Goal: Book appointment/travel/reservation

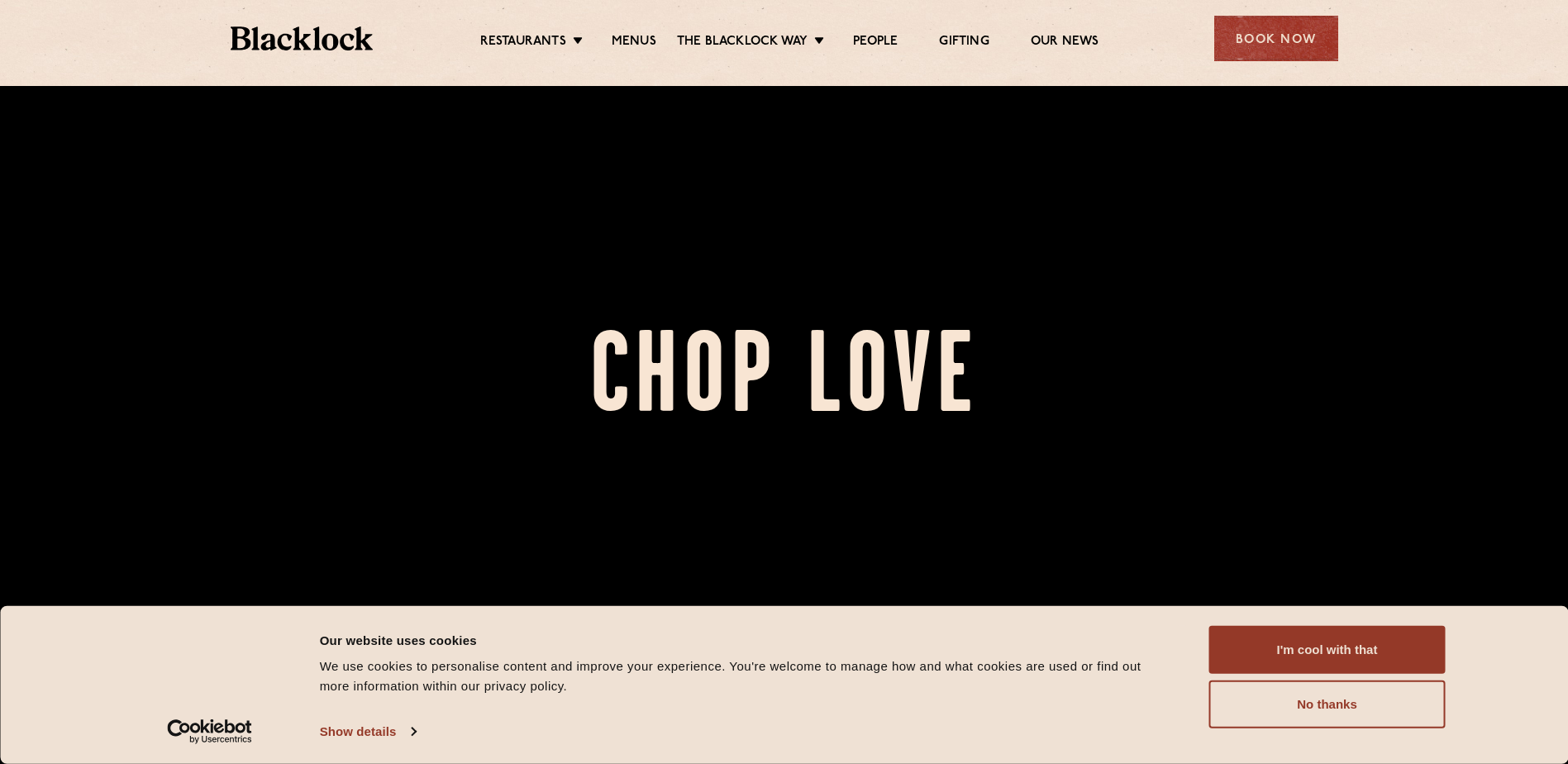
scroll to position [496, 0]
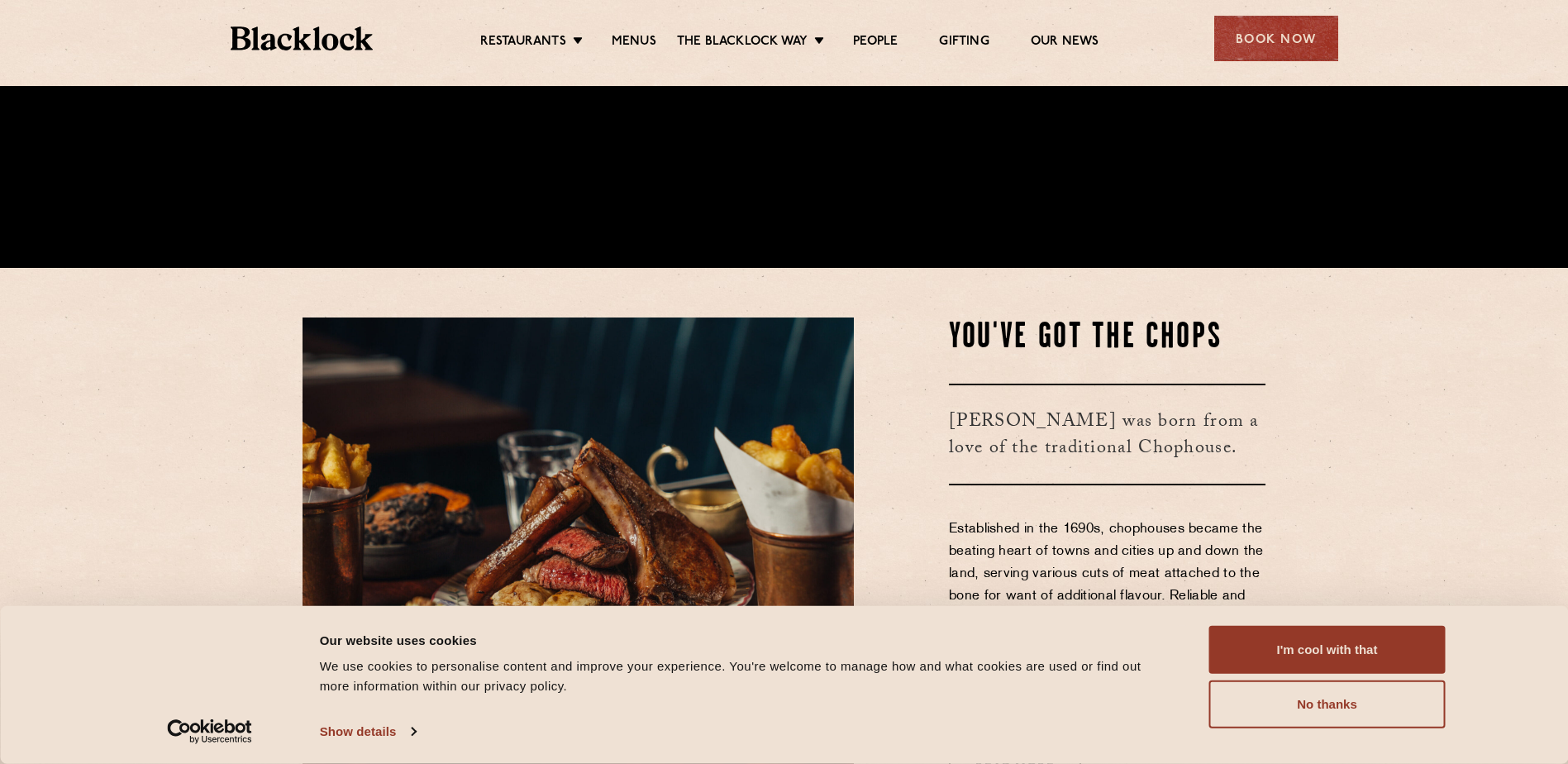
click at [1325, 642] on button "I'm cool with that" at bounding box center [1328, 650] width 237 height 48
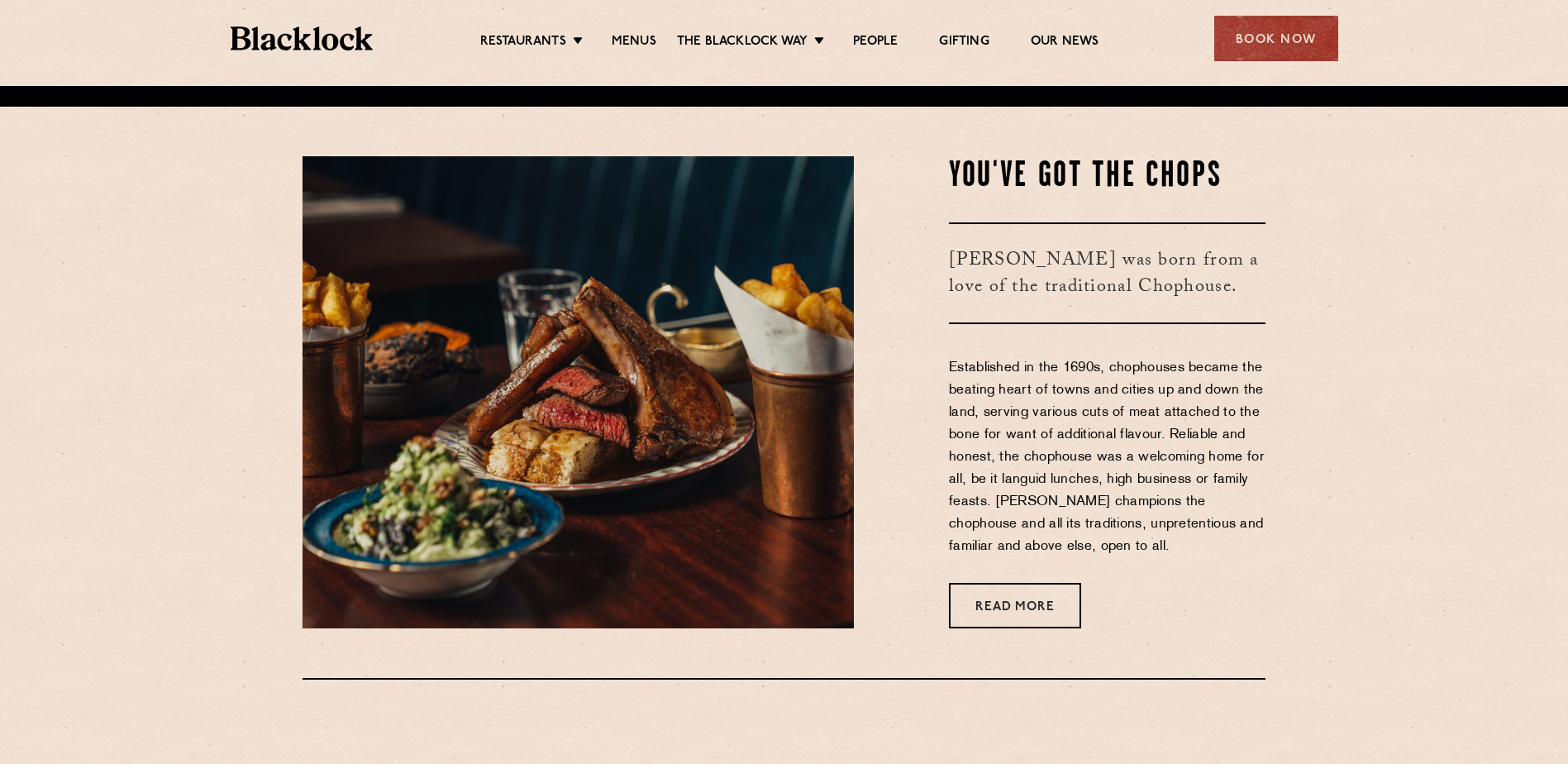
scroll to position [661, 0]
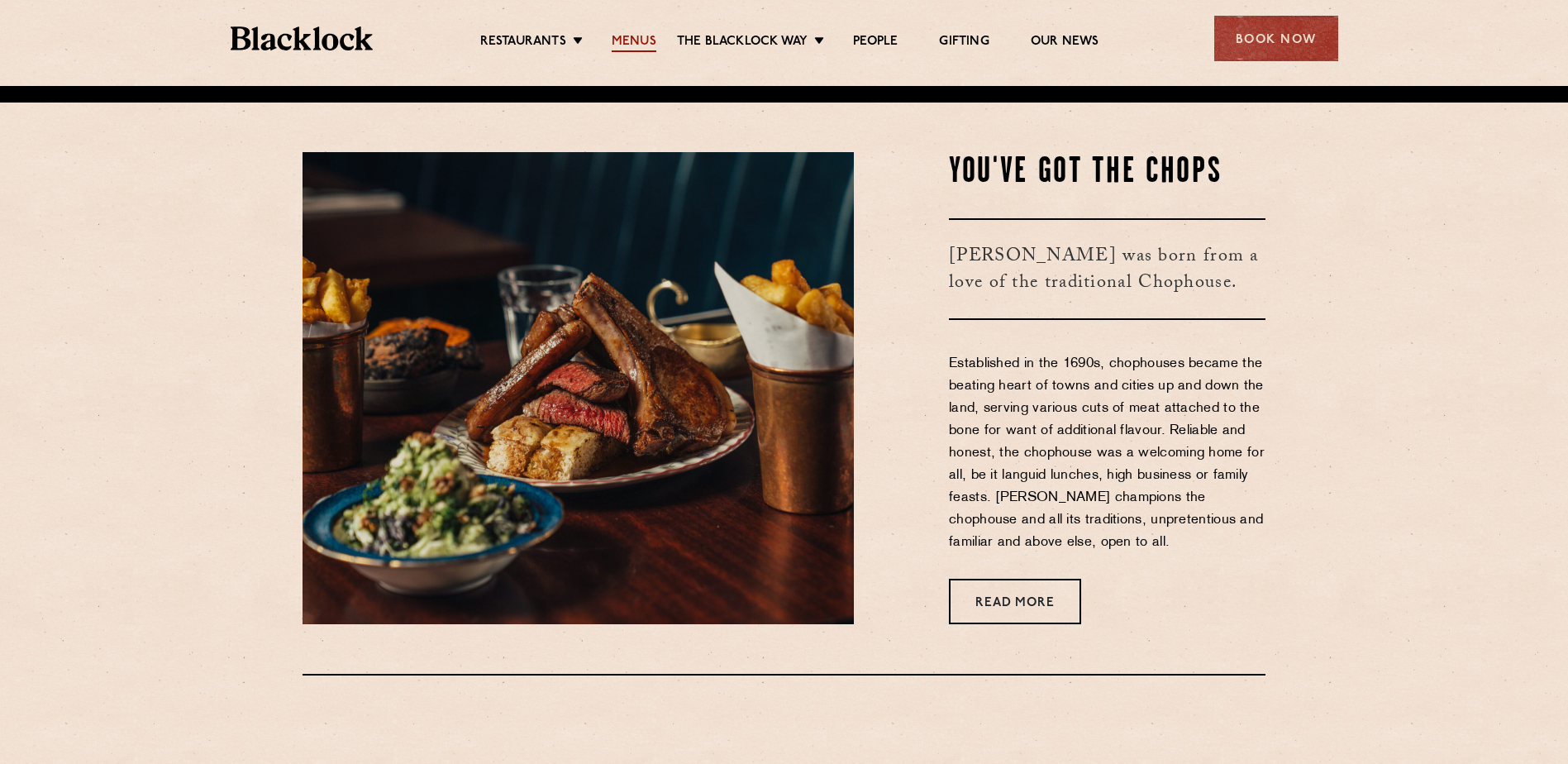
click at [638, 38] on link "Menus" at bounding box center [634, 43] width 45 height 18
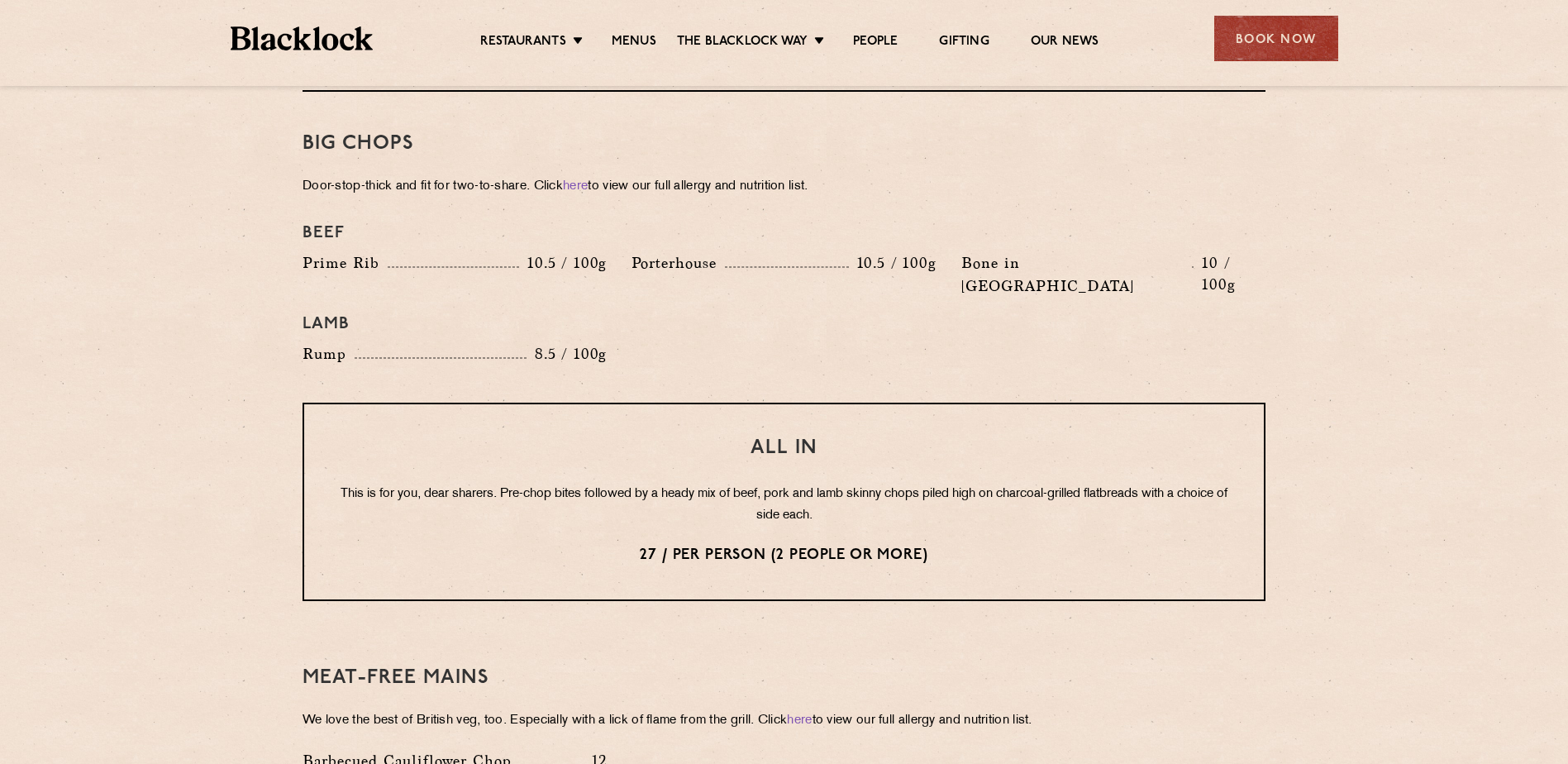
scroll to position [1900, 0]
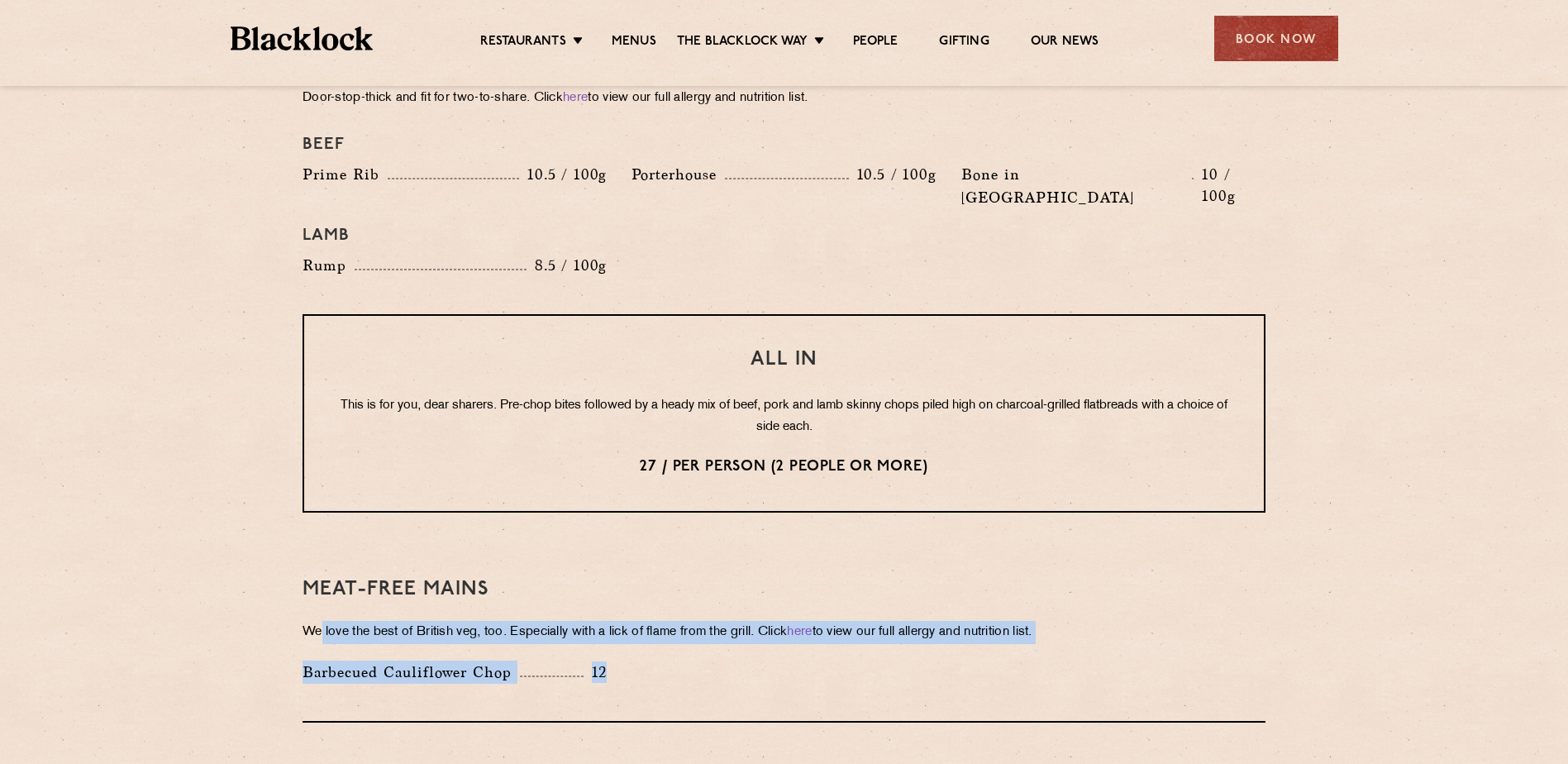
drag, startPoint x: 323, startPoint y: 597, endPoint x: 777, endPoint y: 603, distance: 454.0
click at [777, 603] on div "Meat-Free mains We love the best of British veg, too. Especially with a lick of…" at bounding box center [783, 630] width 963 height 185
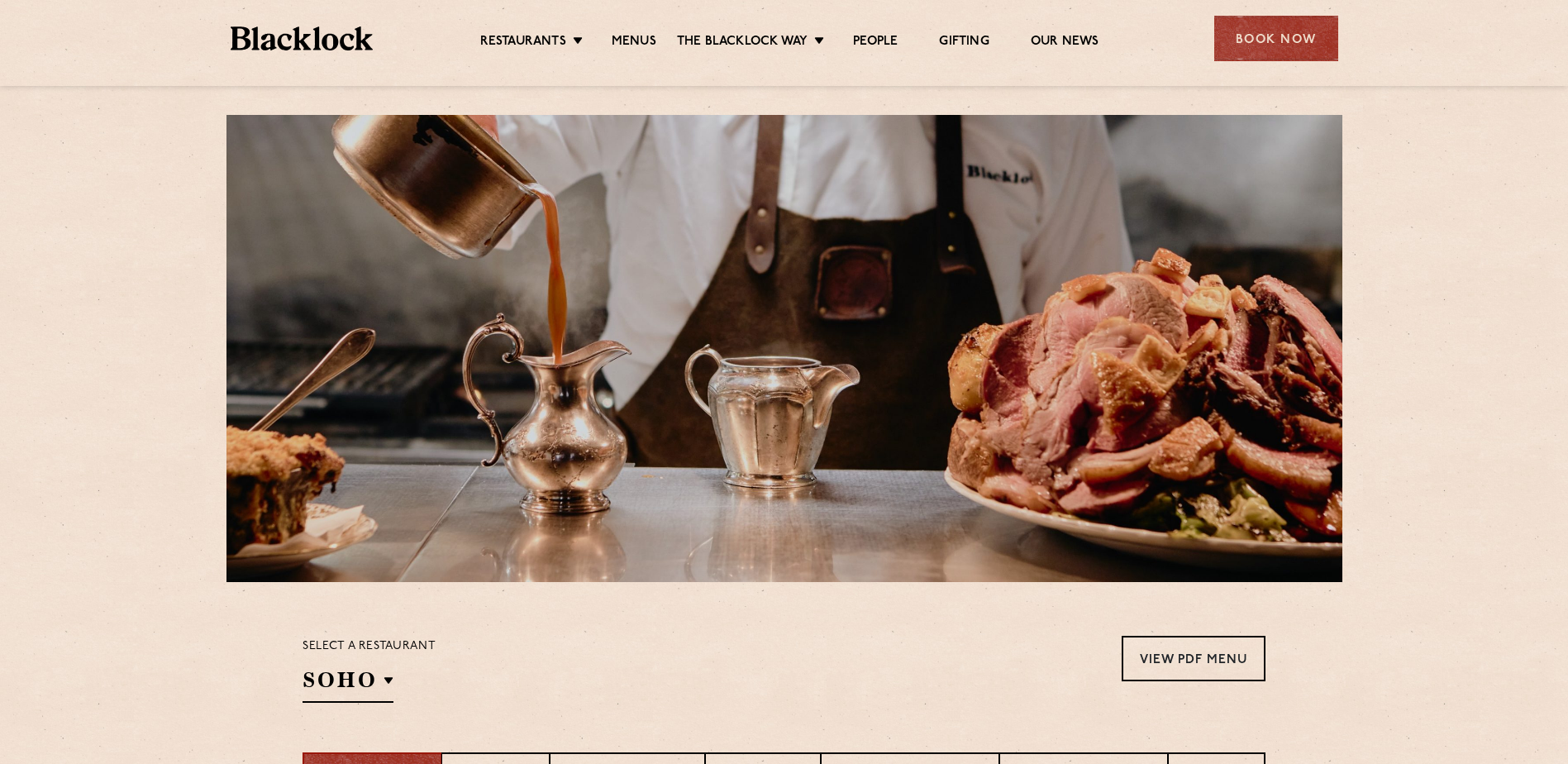
scroll to position [0, 0]
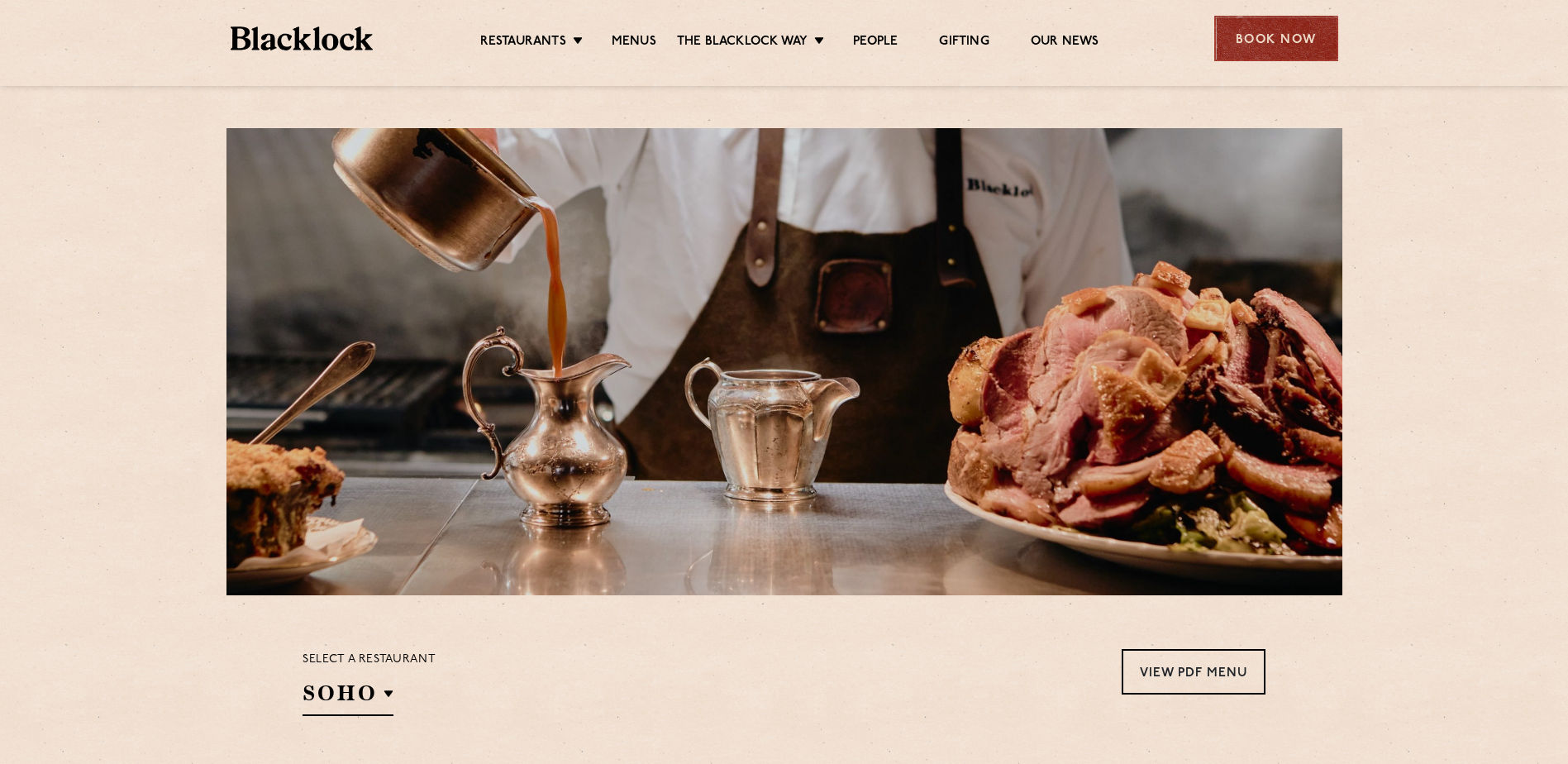
click at [1262, 25] on div "Book Now" at bounding box center [1277, 38] width 124 height 46
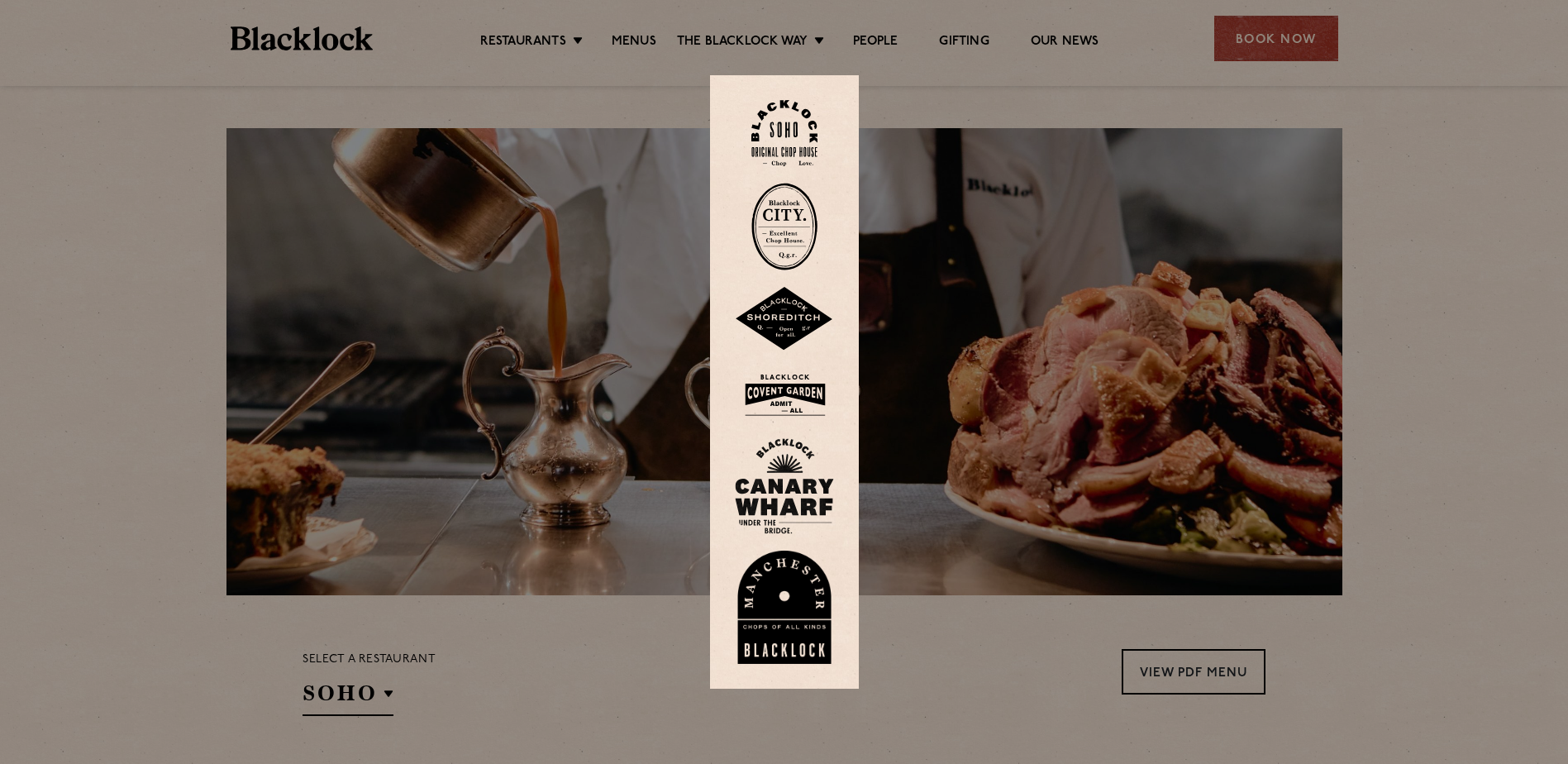
click at [791, 208] on img at bounding box center [785, 227] width 66 height 88
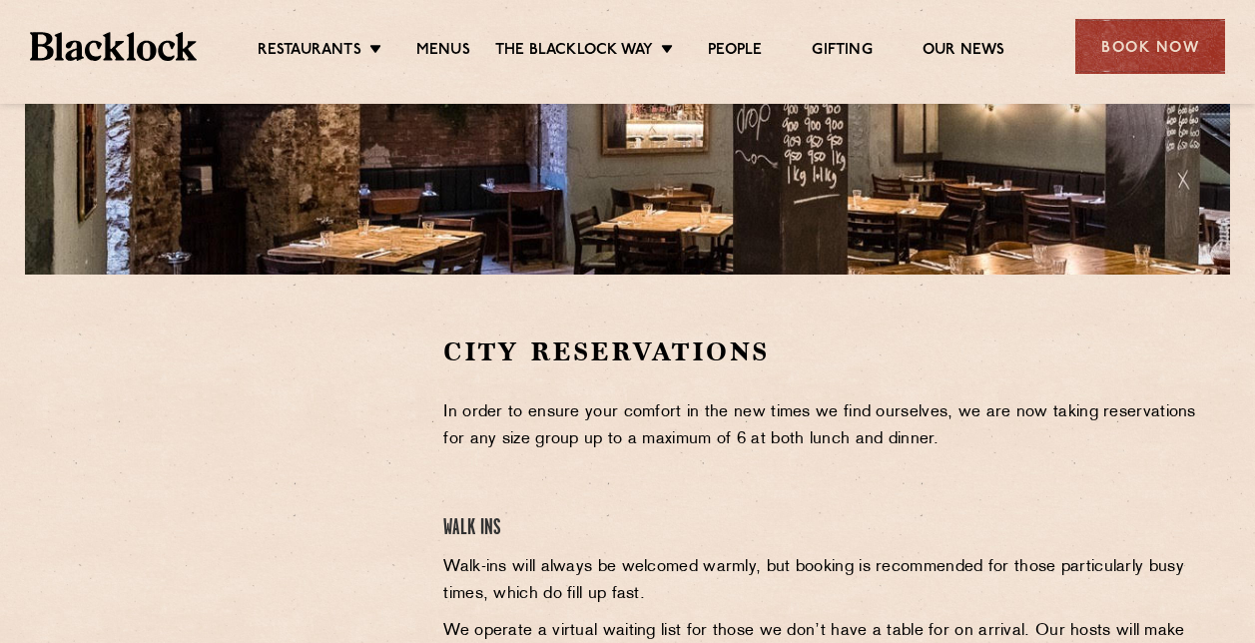
scroll to position [499, 0]
